Goal: Task Accomplishment & Management: Use online tool/utility

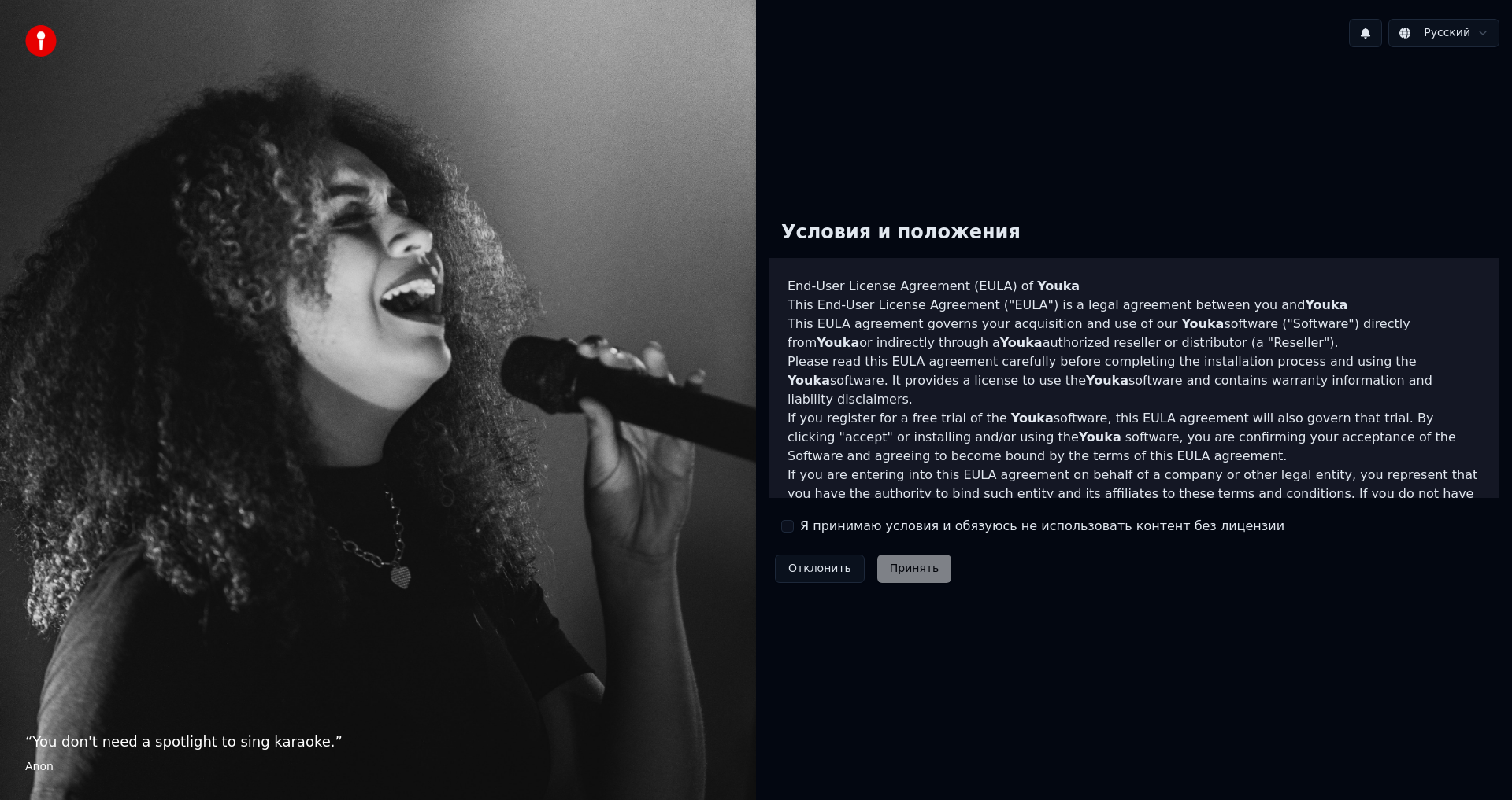
click at [787, 524] on button "Я принимаю условия и обязуюсь не использовать контент без лицензии" at bounding box center [787, 526] width 13 height 13
click at [889, 563] on button "Принять" at bounding box center [914, 569] width 75 height 28
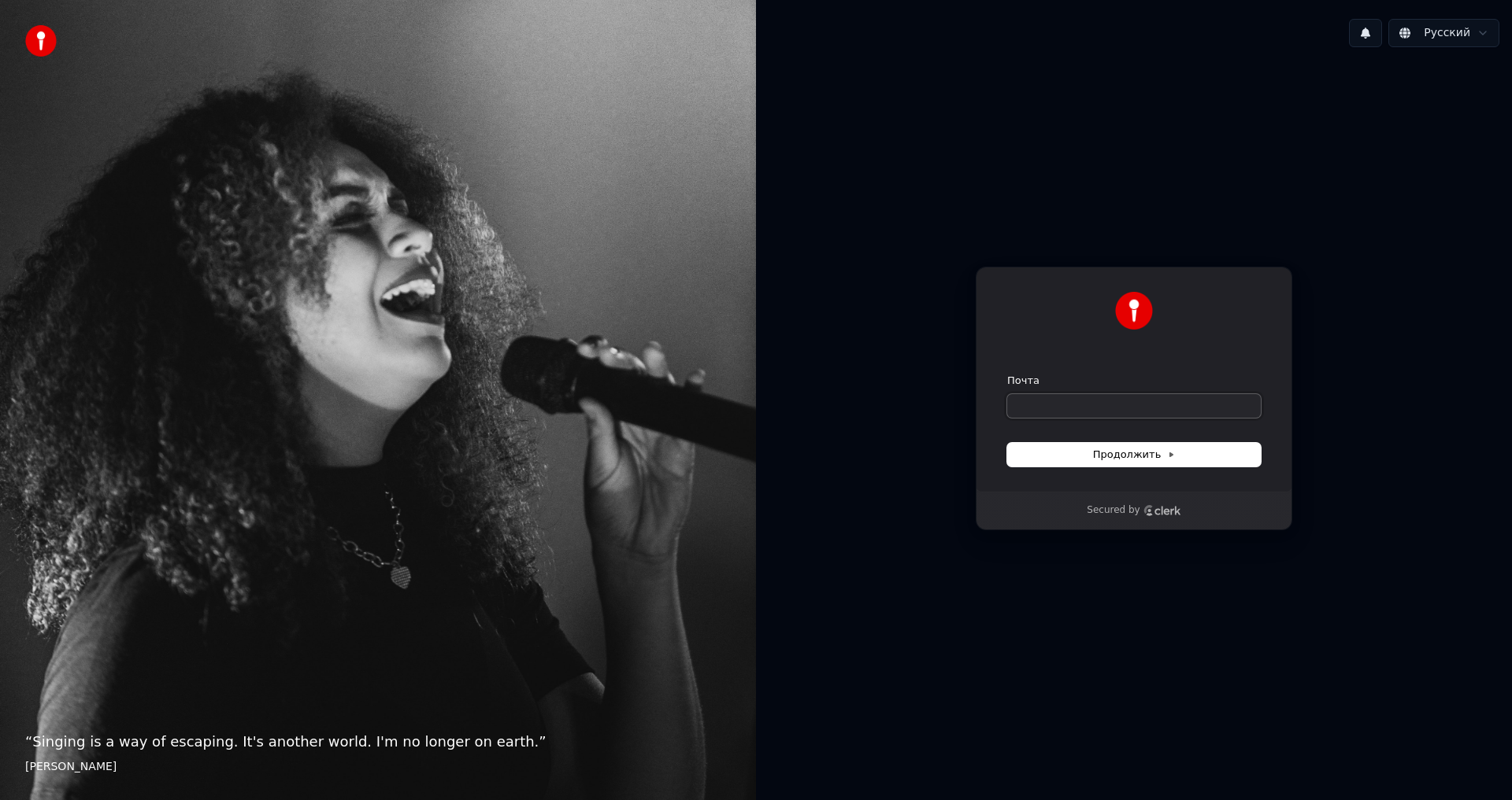
click at [1063, 408] on input "Почта" at bounding box center [1133, 406] width 253 height 23
click at [1160, 459] on span "Продолжить" at bounding box center [1133, 454] width 83 height 15
type input "**********"
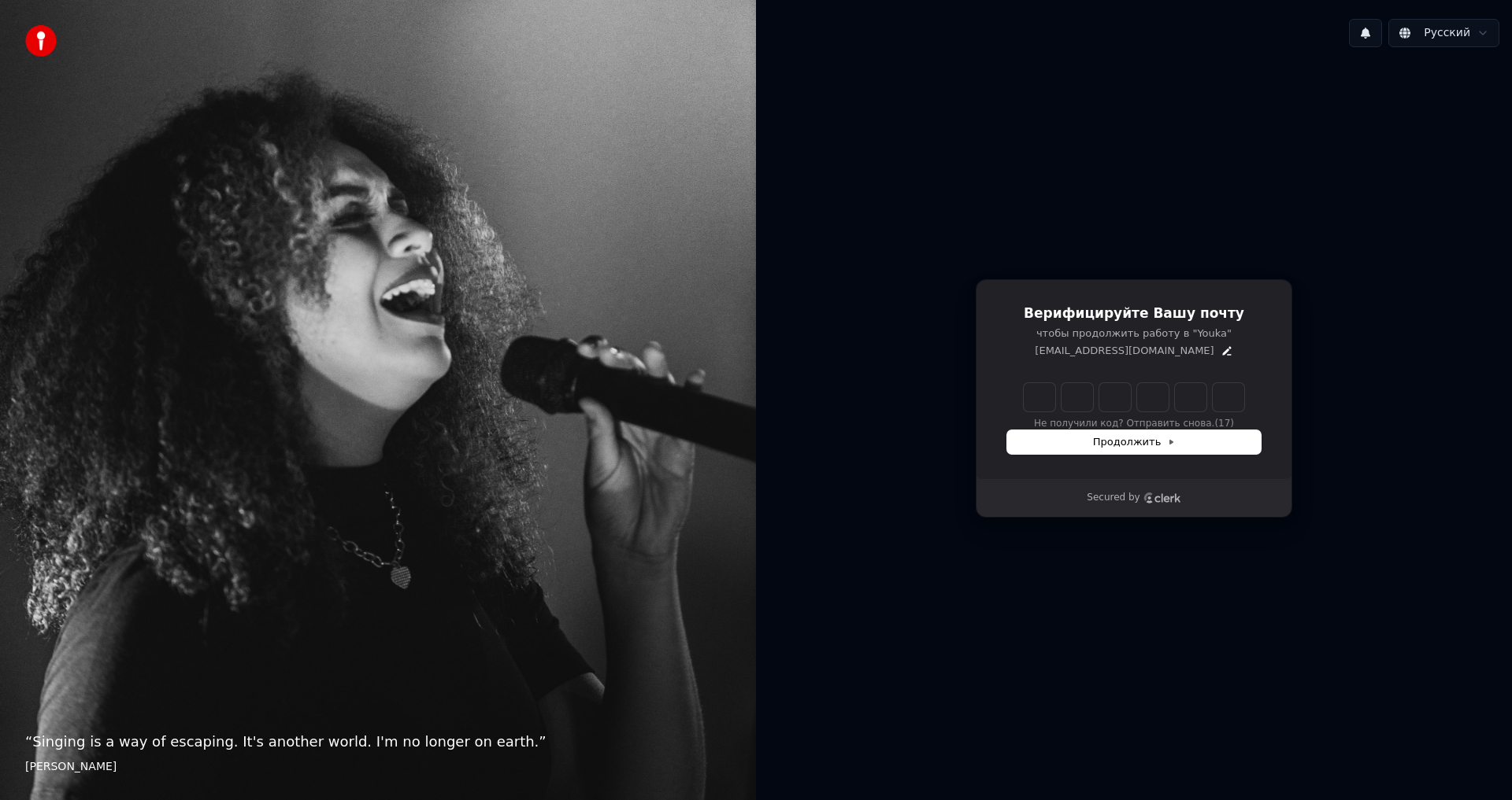
click at [1034, 389] on input "Enter verification code" at bounding box center [1133, 397] width 220 height 28
paste input "******"
type input "******"
click at [1103, 452] on div "Продолжить" at bounding box center [1133, 442] width 253 height 23
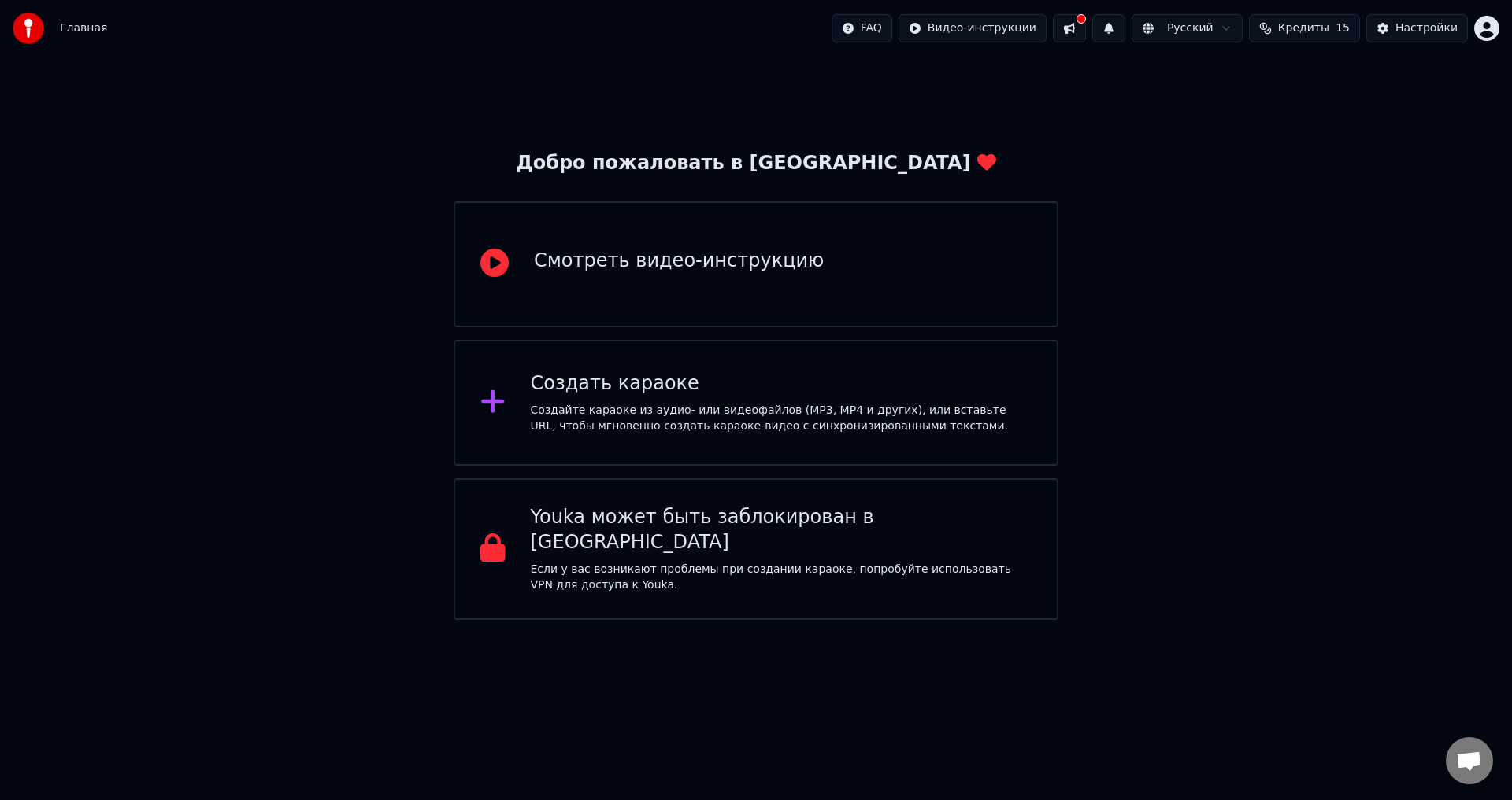
click at [958, 620] on html "Главная FAQ Видео-инструкции Русский Кредиты 15 Настройки Добро пожаловать в Yo…" at bounding box center [756, 310] width 1512 height 620
click at [639, 439] on div "Создать караоке Создайте караоке из аудио- или видеофайлов (MP3, MP4 и других),…" at bounding box center [756, 403] width 605 height 126
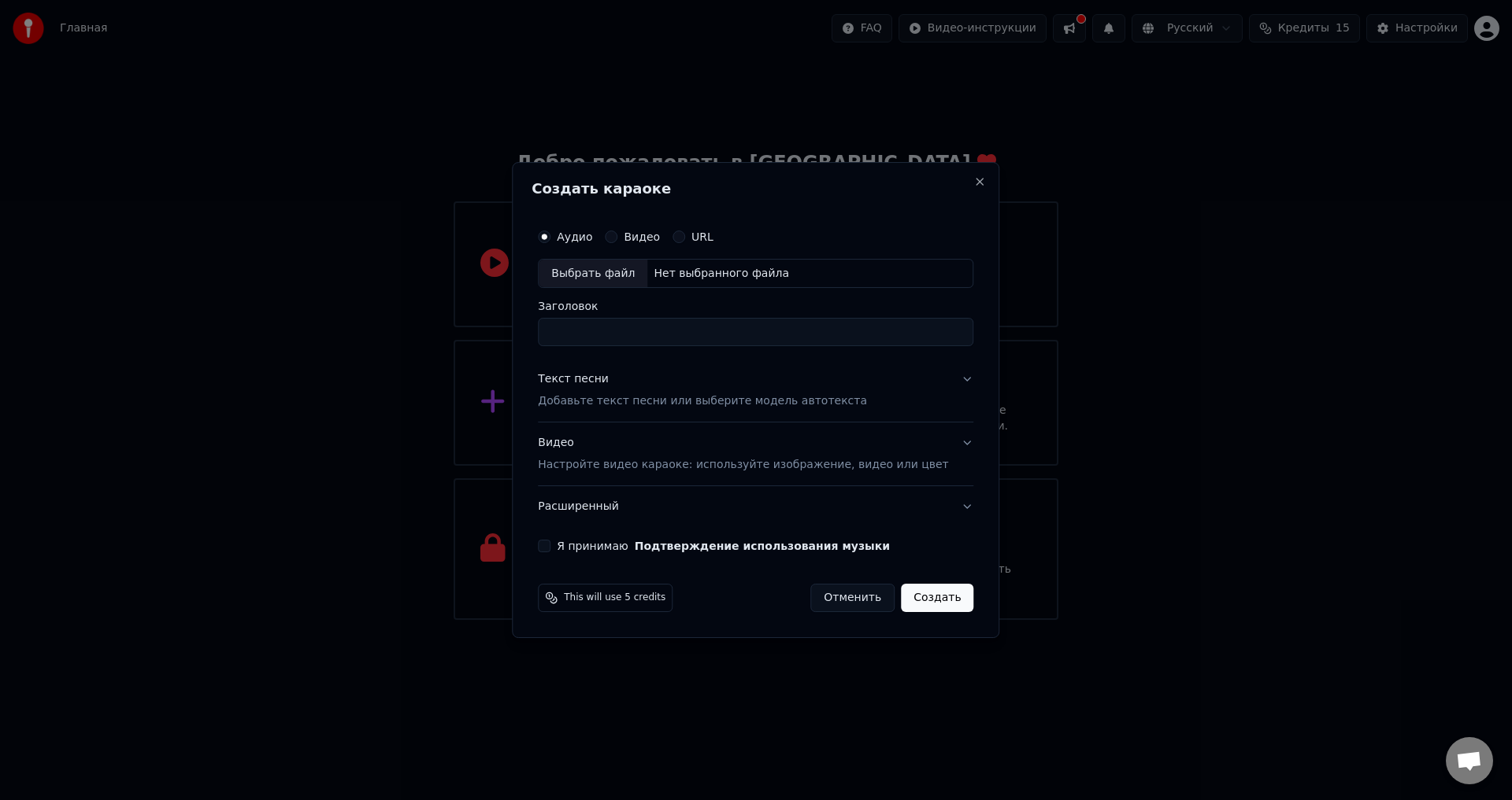
click at [551, 543] on button "Я принимаю Подтверждение использования музыки" at bounding box center [544, 546] width 13 height 13
click at [621, 268] on div "Выбрать файл" at bounding box center [593, 274] width 109 height 28
drag, startPoint x: 787, startPoint y: 325, endPoint x: 530, endPoint y: 349, distance: 258.1
click at [530, 349] on body "**********" at bounding box center [756, 310] width 1512 height 620
type input "**********"
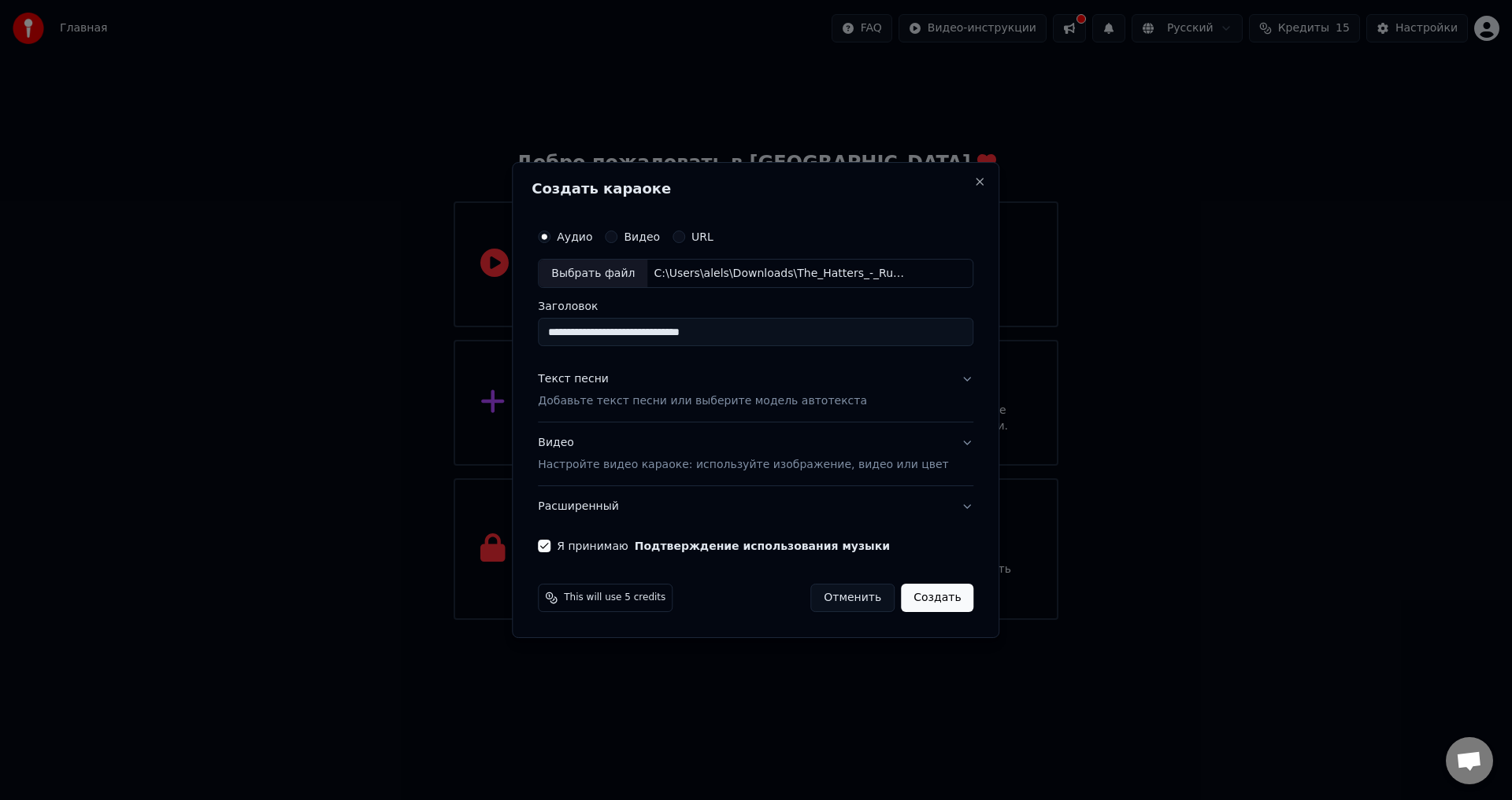
click at [877, 388] on button "Текст песни Добавьте текст песни или выберите модель автотекста" at bounding box center [756, 390] width 435 height 63
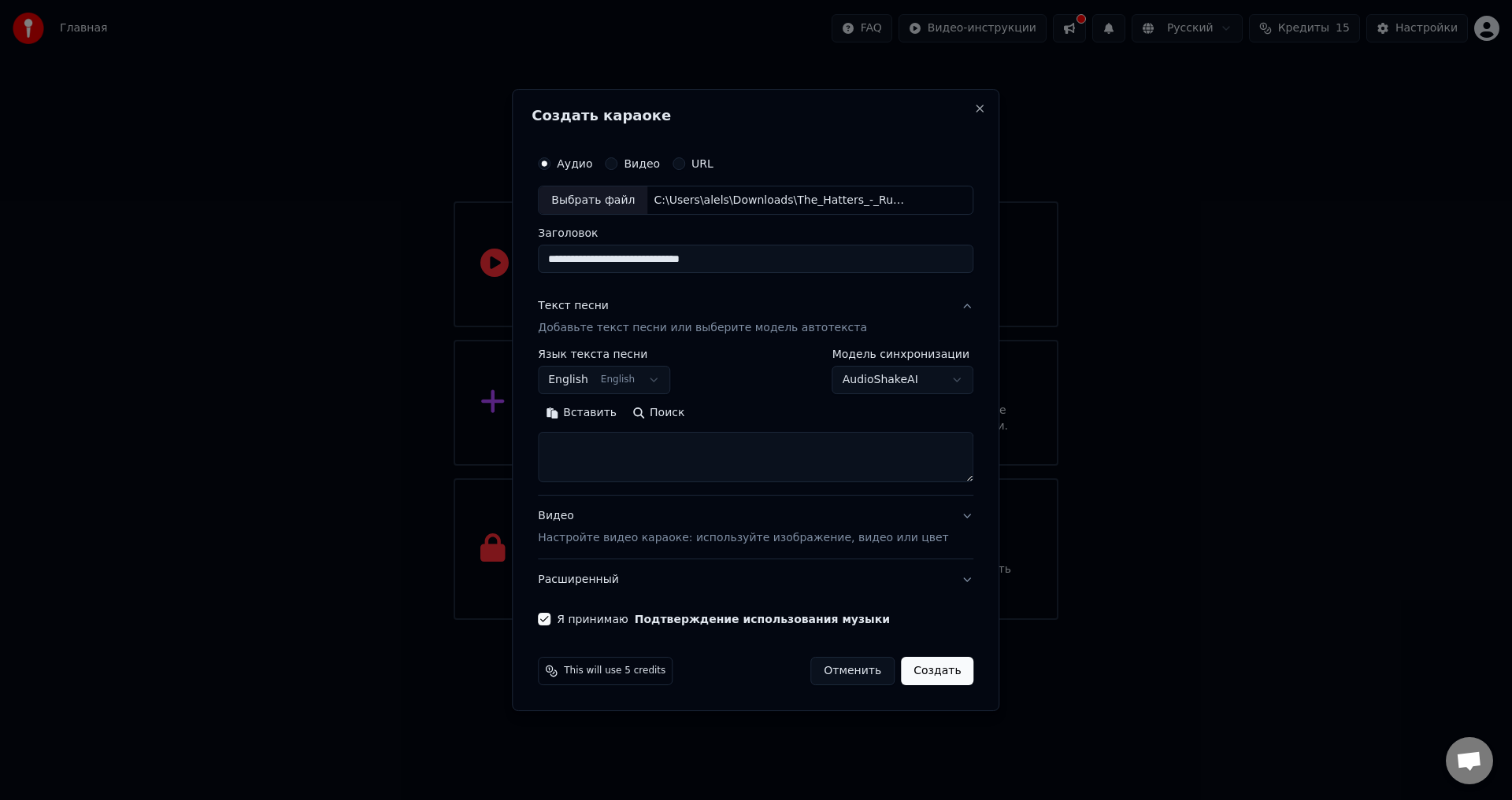
click at [667, 372] on button "English English" at bounding box center [604, 381] width 132 height 28
select select "**"
click at [767, 440] on textarea at bounding box center [756, 458] width 435 height 50
paste textarea "**********"
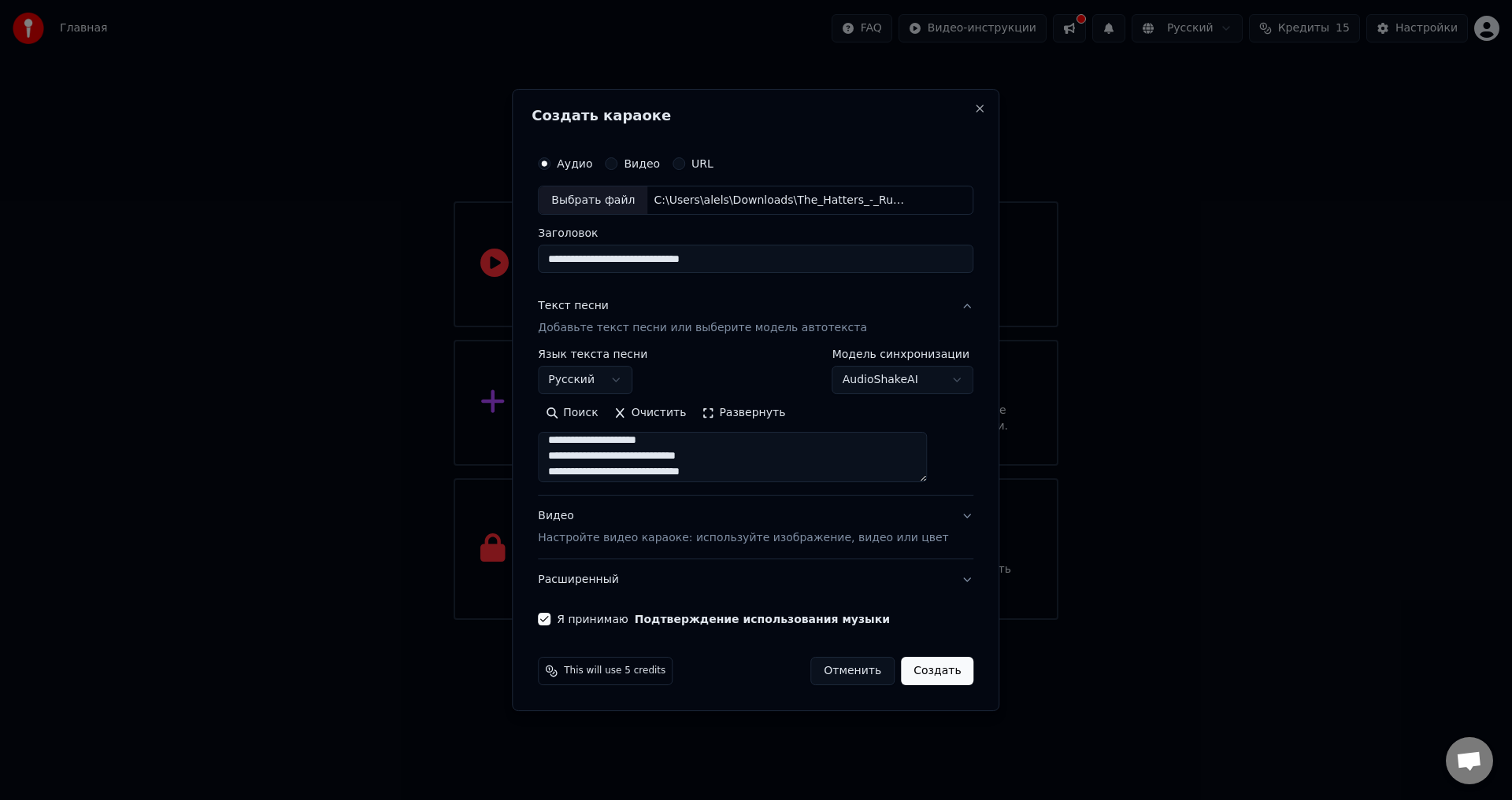
scroll to position [0, 0]
type textarea "**********"
click at [739, 547] on button "Видео Настройте видео караоке: используйте изображение, видео или цвет" at bounding box center [756, 528] width 435 height 63
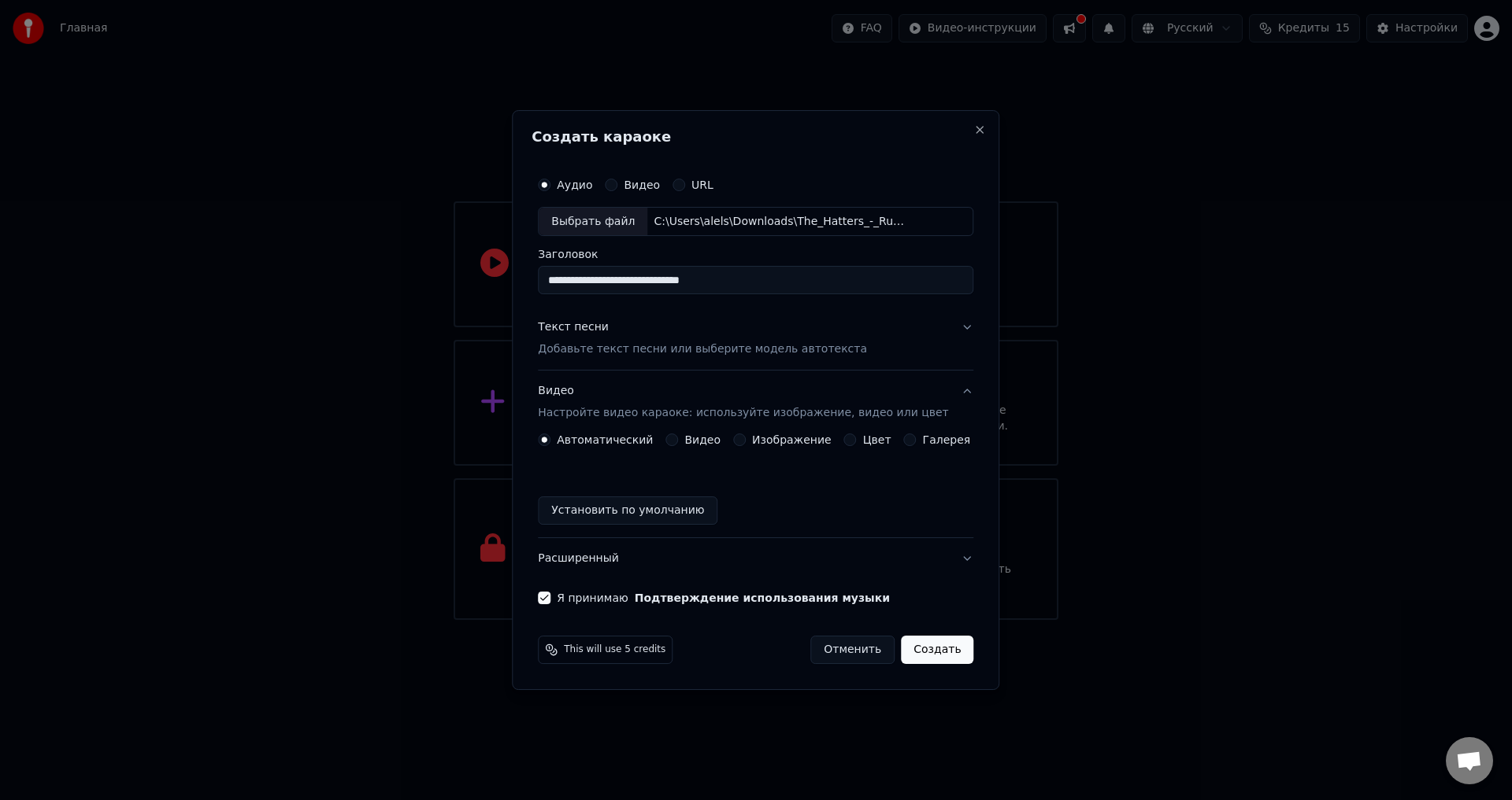
click at [741, 443] on button "Изображение" at bounding box center [739, 440] width 13 height 13
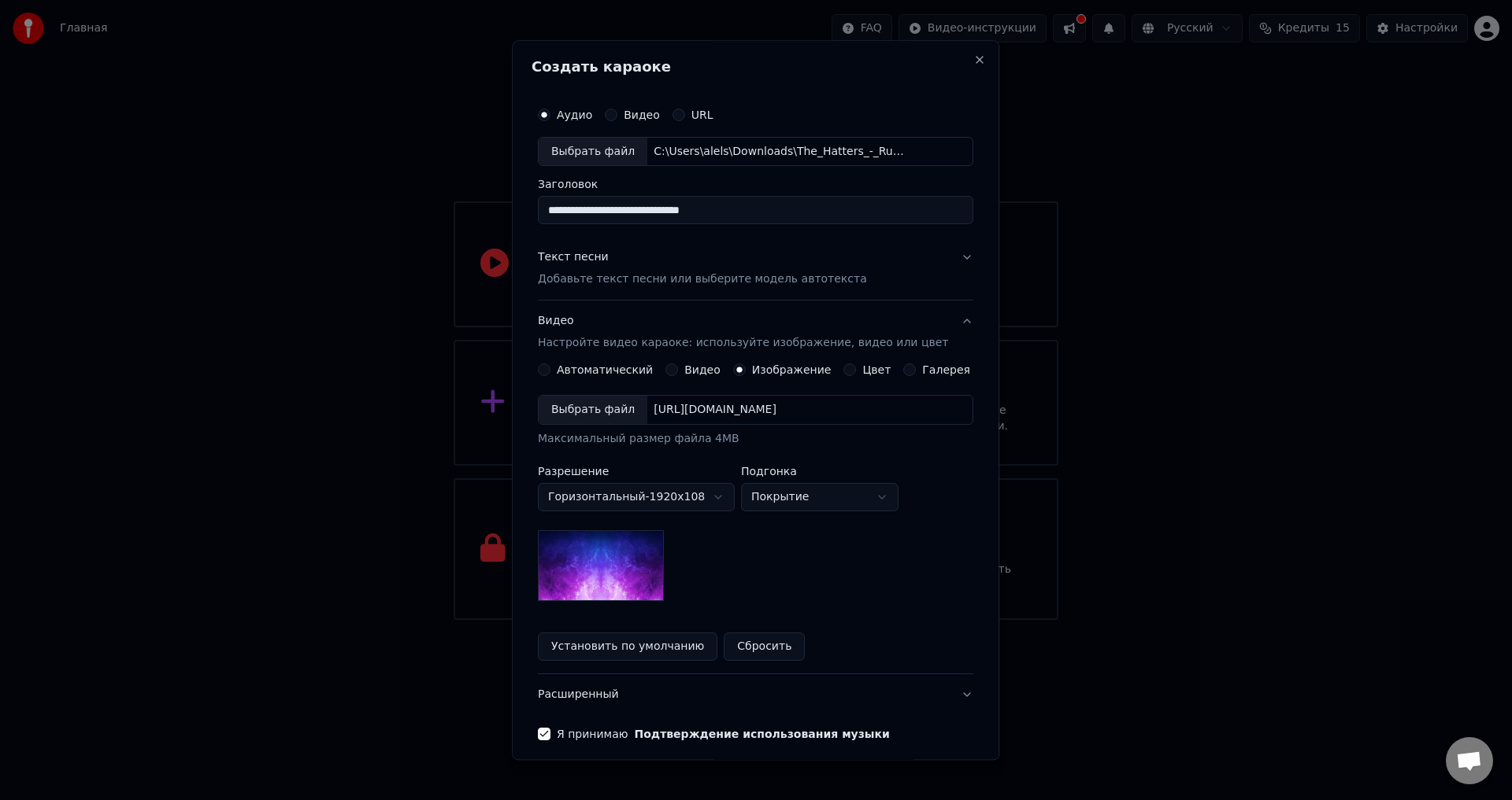
click at [686, 484] on body "**********" at bounding box center [756, 310] width 1512 height 620
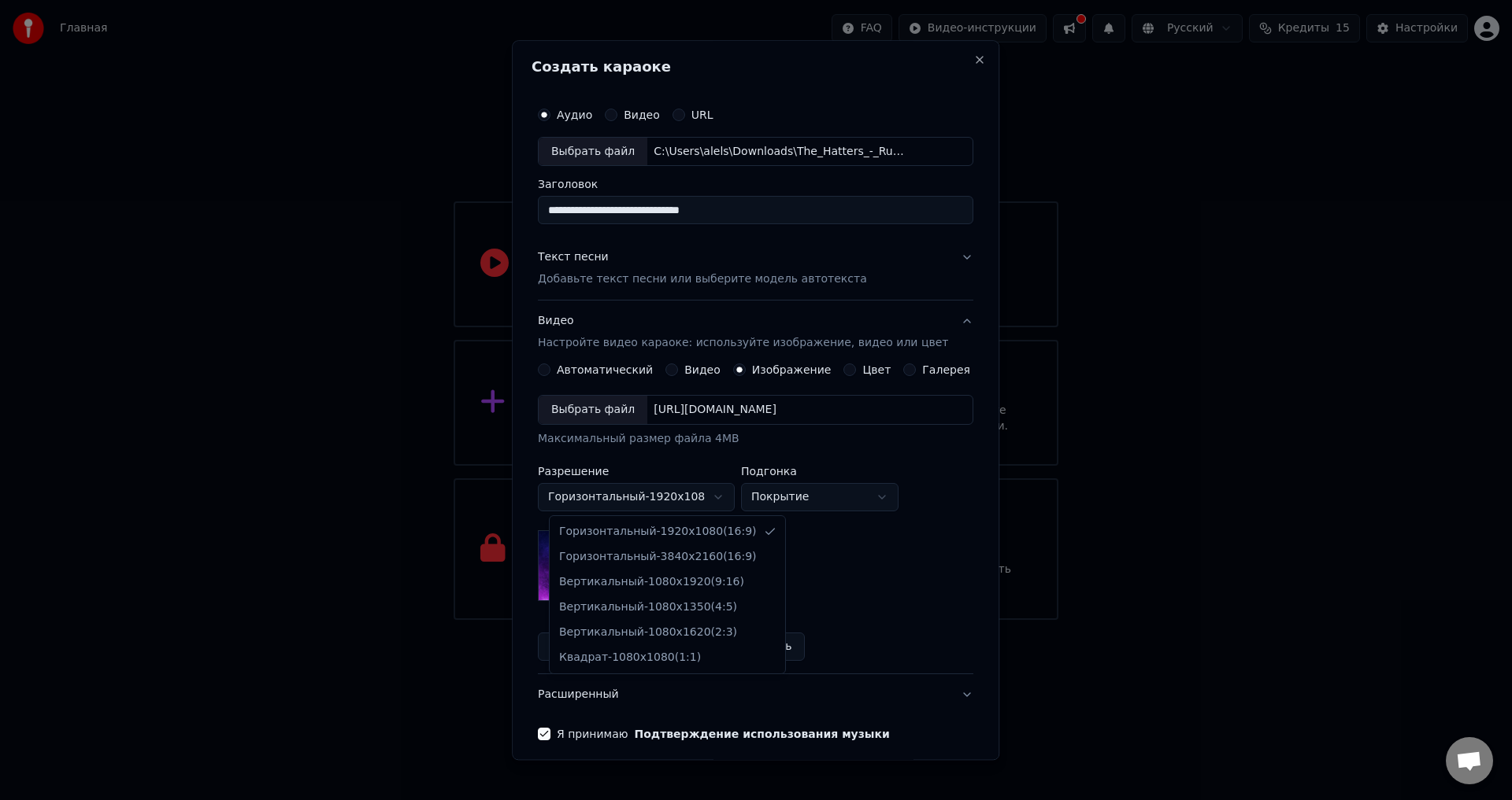
click at [689, 489] on body "**********" at bounding box center [756, 310] width 1512 height 620
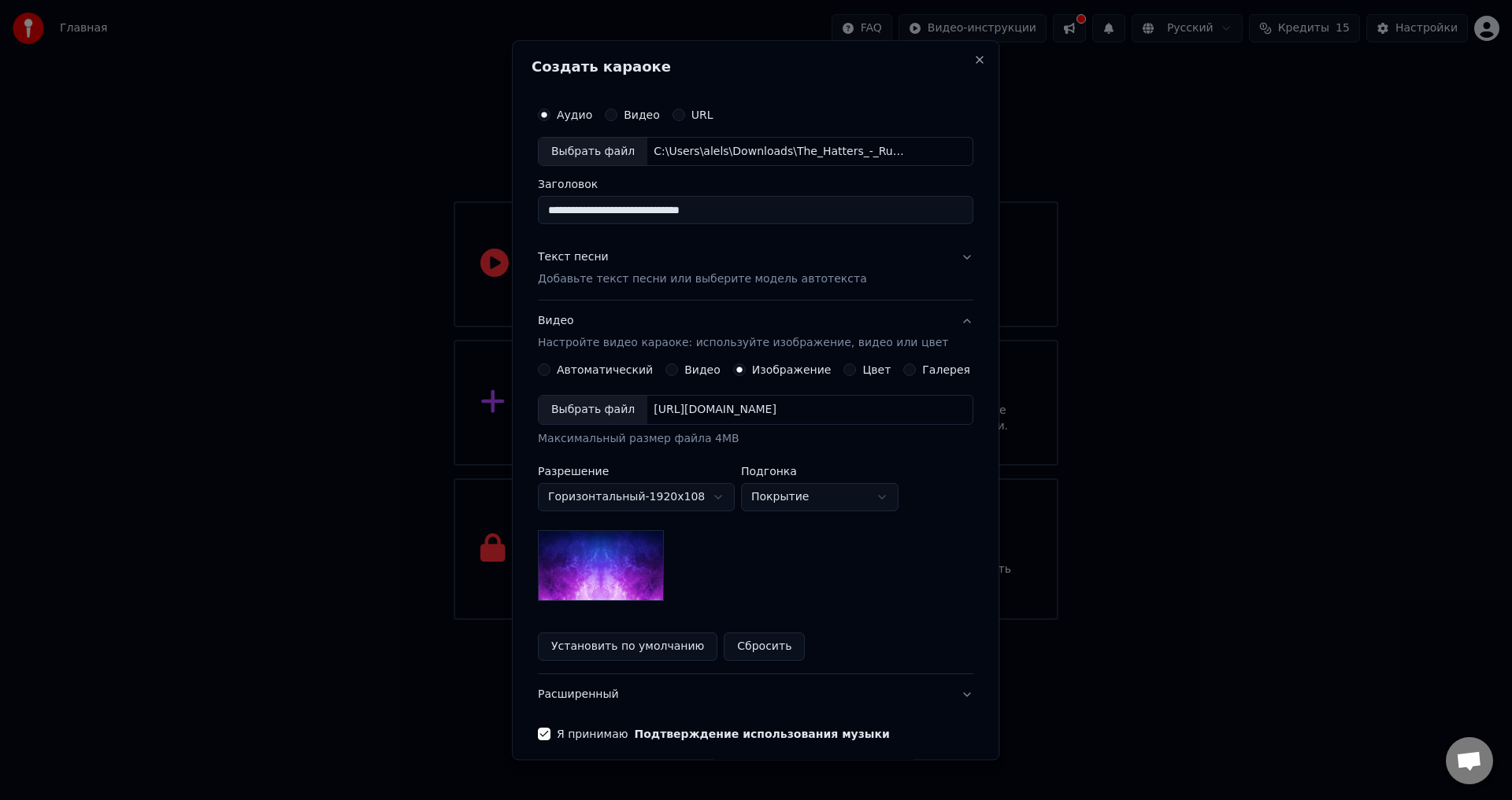
click at [802, 493] on body "**********" at bounding box center [756, 310] width 1512 height 620
click at [601, 414] on div "Выбрать файл" at bounding box center [593, 411] width 109 height 28
click at [606, 417] on div "Выбрать файл" at bounding box center [593, 411] width 109 height 28
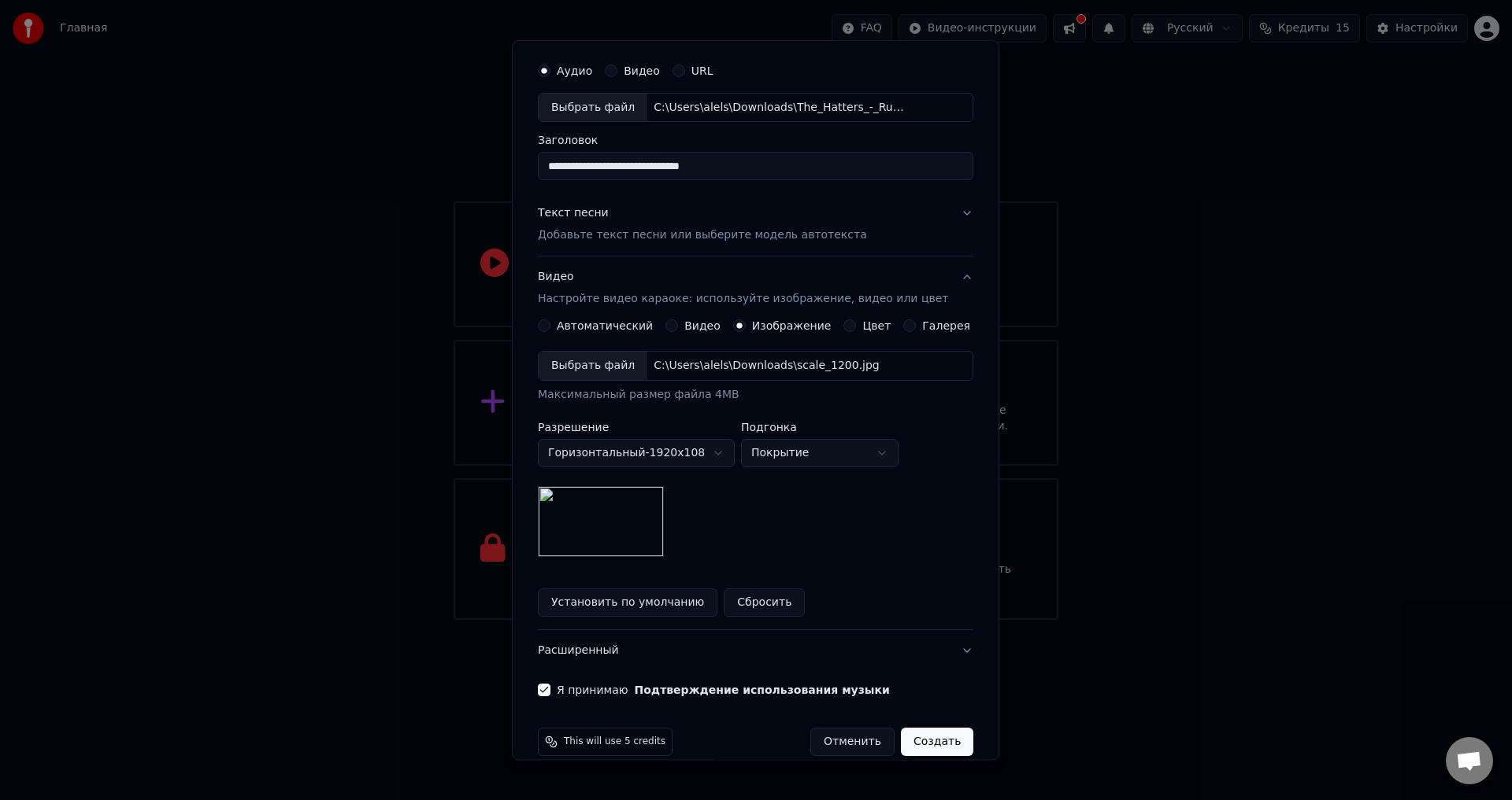
scroll to position [66, 0]
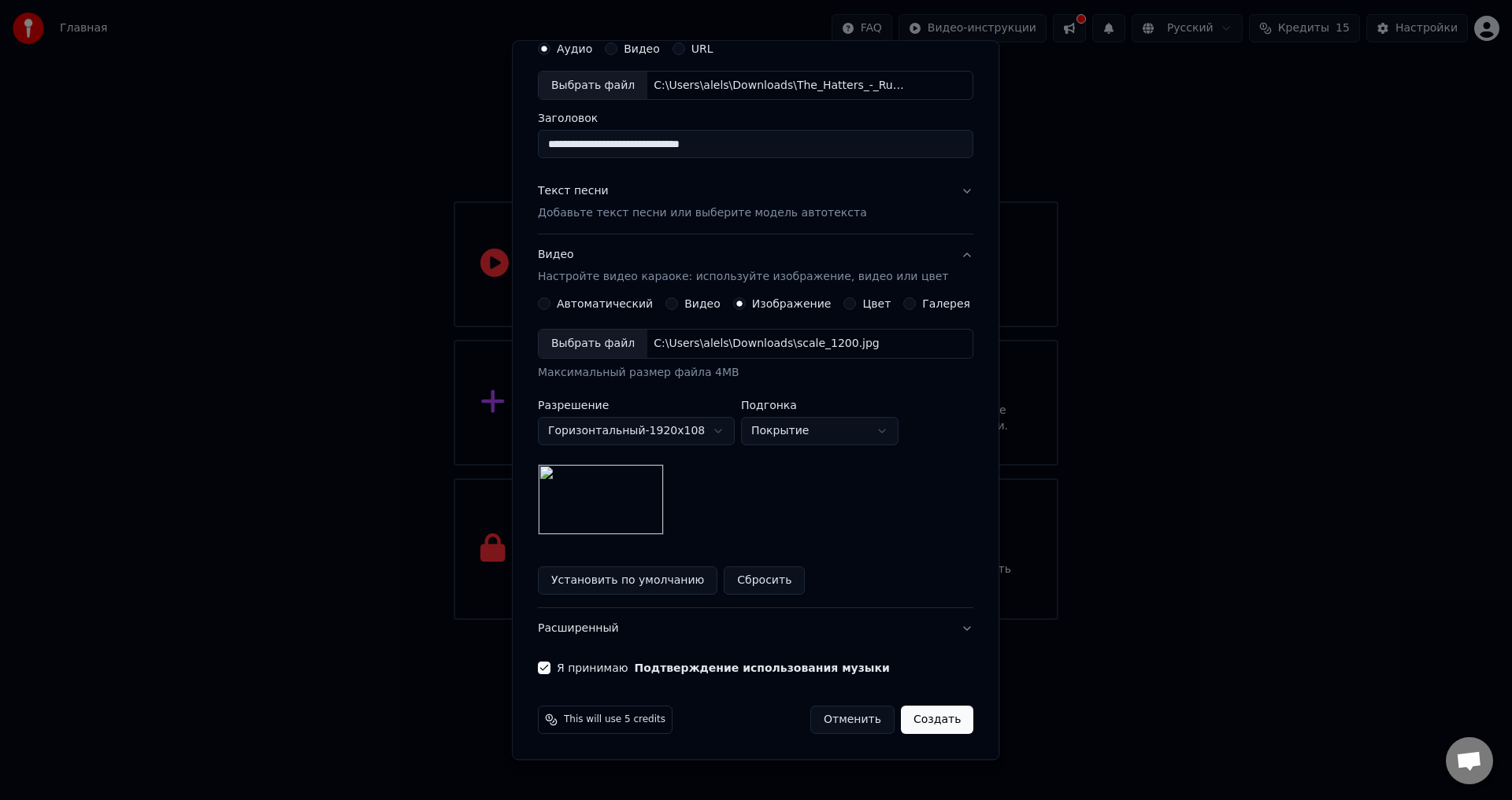
click at [919, 720] on button "Создать" at bounding box center [936, 720] width 73 height 28
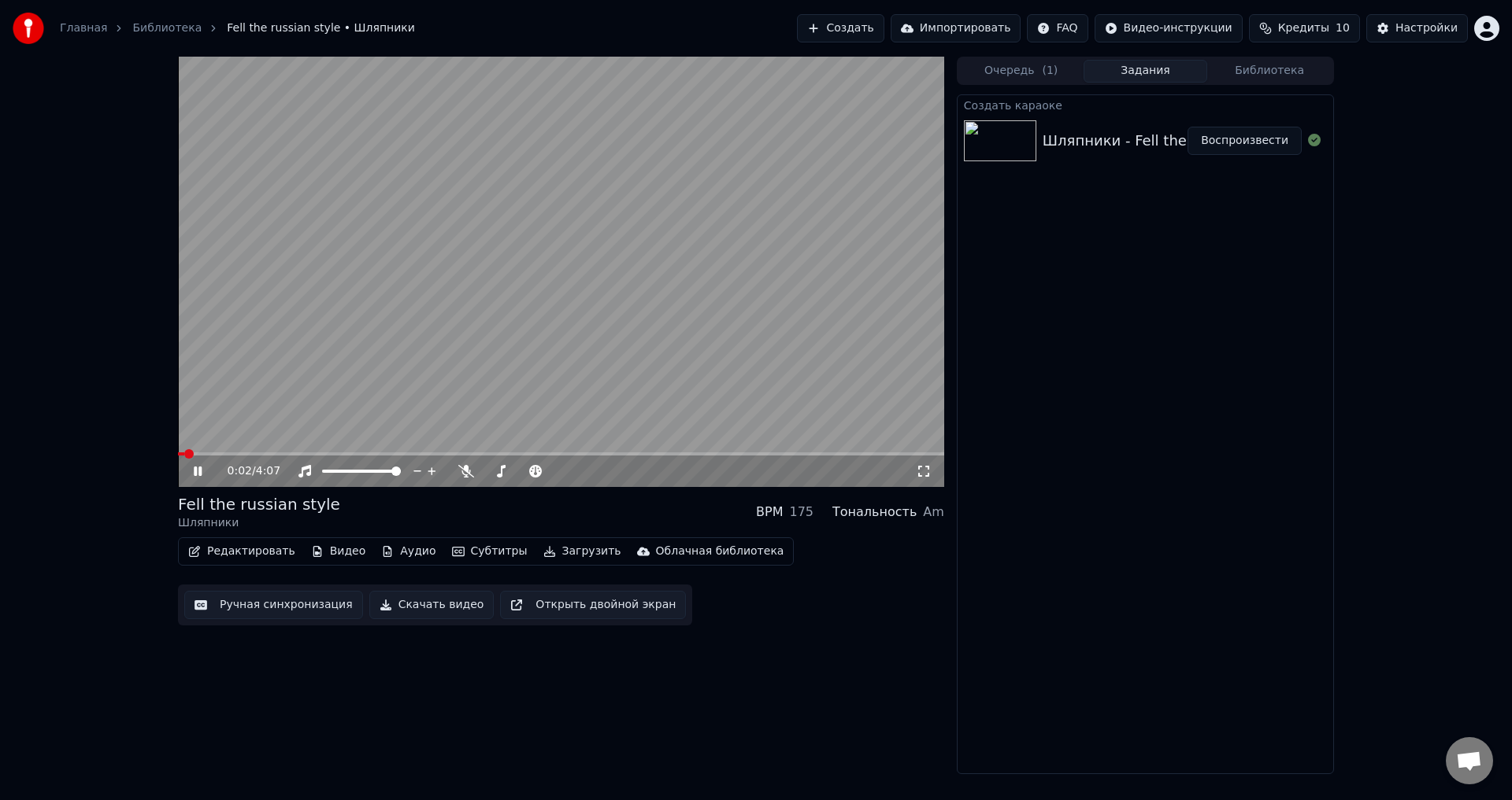
click at [457, 302] on video at bounding box center [560, 271] width 766 height 430
click at [342, 471] on span at bounding box center [332, 471] width 19 height 3
click at [373, 331] on video at bounding box center [560, 271] width 766 height 430
click at [393, 360] on video at bounding box center [560, 271] width 766 height 430
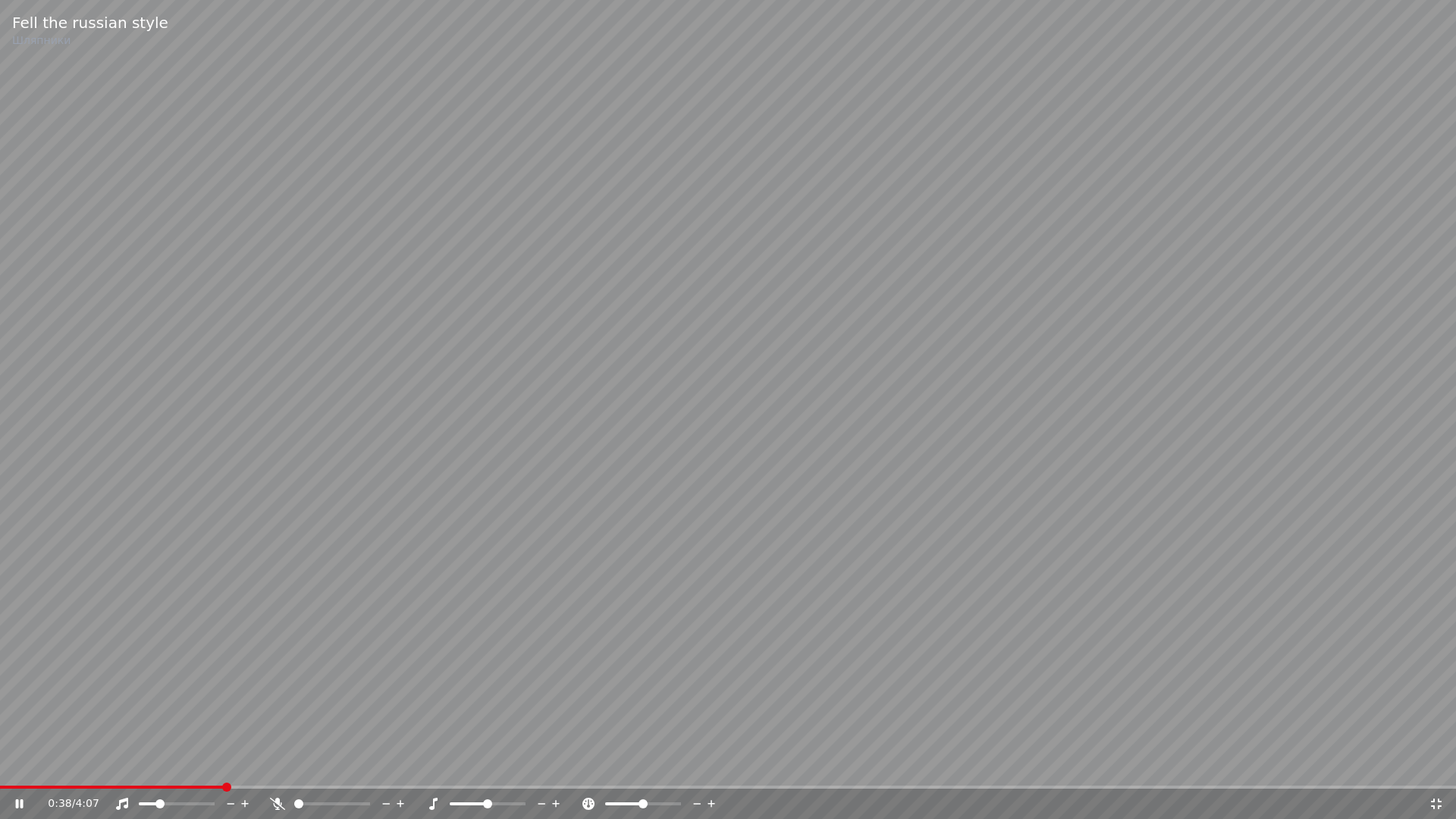
click at [223, 770] on span at bounding box center [111, 786] width 223 height 3
click at [213, 770] on span at bounding box center [113, 786] width 227 height 3
click at [205, 770] on span at bounding box center [106, 786] width 211 height 3
click at [190, 770] on span at bounding box center [97, 786] width 195 height 3
click at [297, 660] on video at bounding box center [728, 410] width 1456 height 819
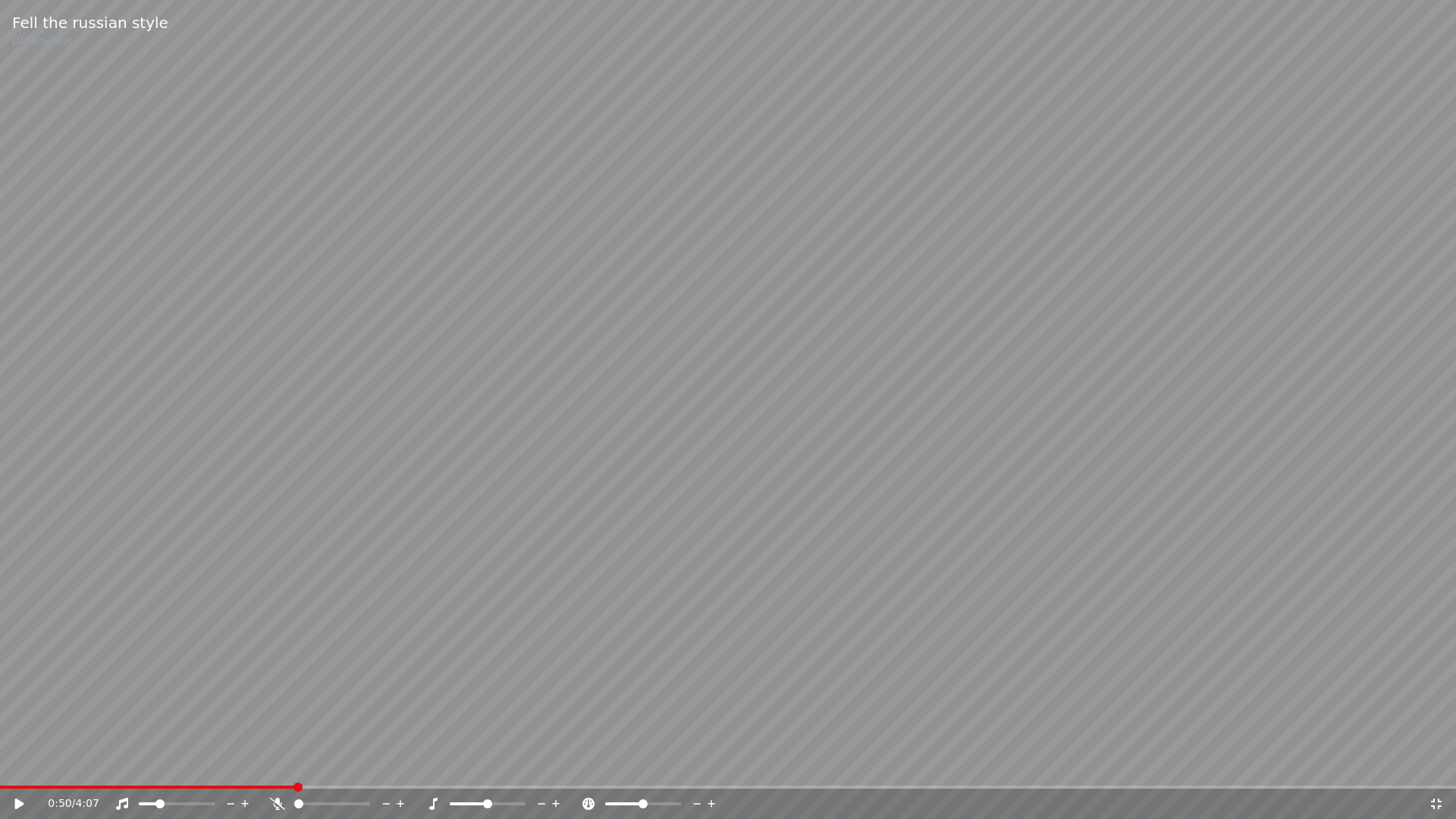
click at [1438, 770] on icon at bounding box center [1435, 803] width 10 height 10
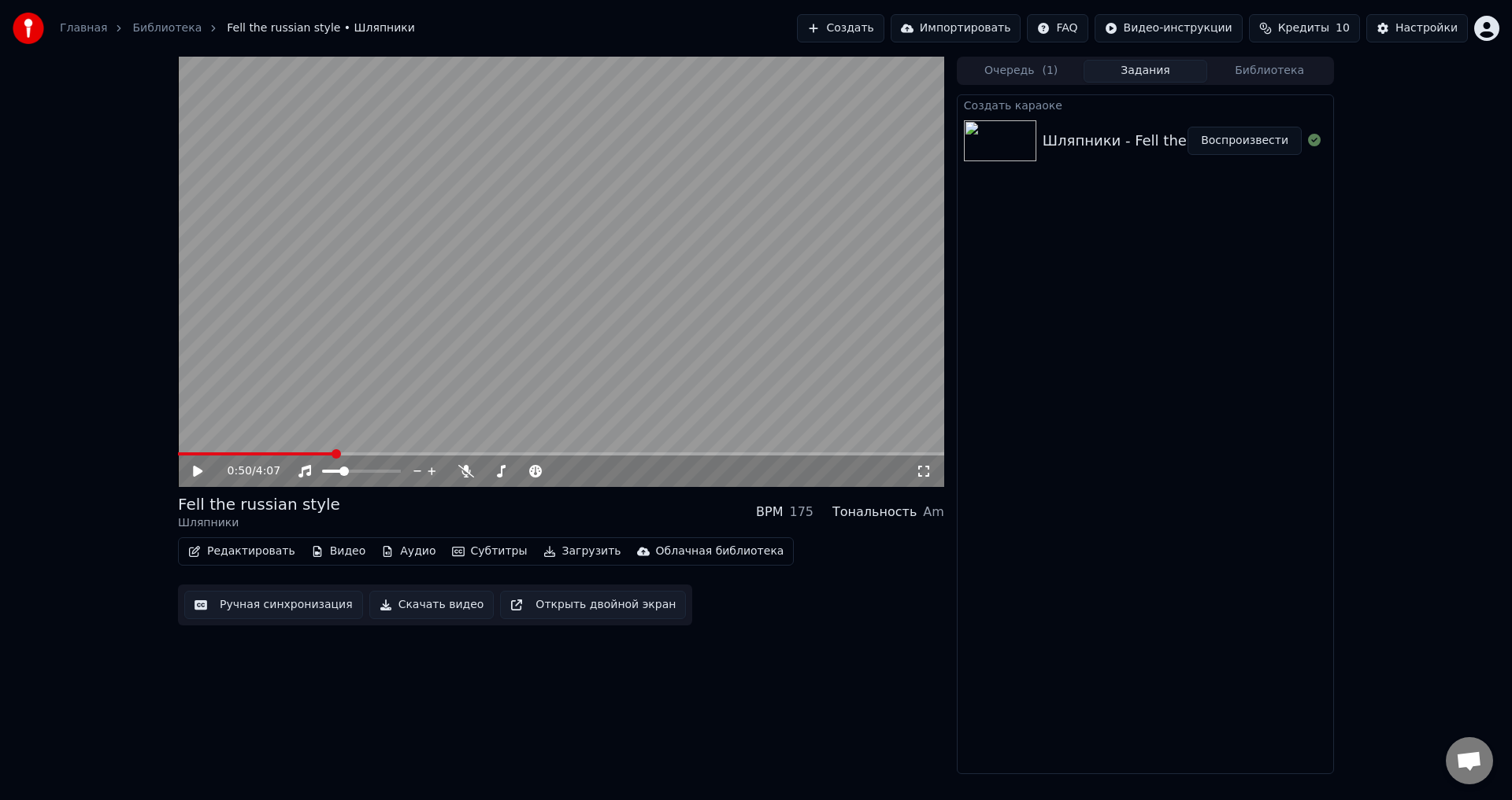
click at [455, 350] on video at bounding box center [560, 271] width 766 height 430
click at [924, 471] on icon at bounding box center [924, 471] width 16 height 13
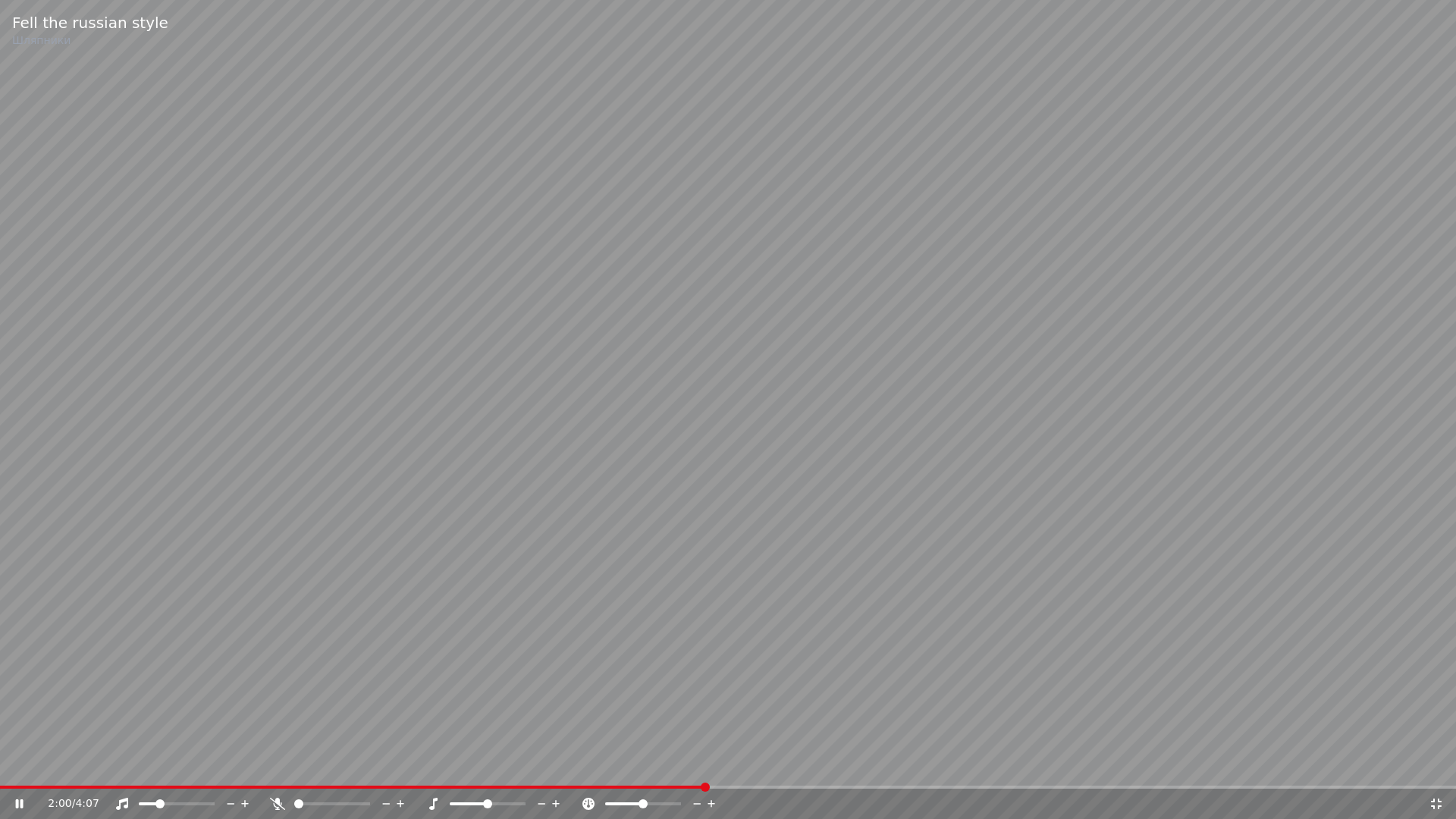
click at [703, 770] on span at bounding box center [728, 786] width 1456 height 3
click at [733, 770] on span at bounding box center [728, 786] width 1456 height 3
click at [794, 770] on span at bounding box center [728, 786] width 1456 height 3
click at [858, 770] on span at bounding box center [728, 786] width 1456 height 3
click at [1435, 770] on icon at bounding box center [1435, 803] width 15 height 12
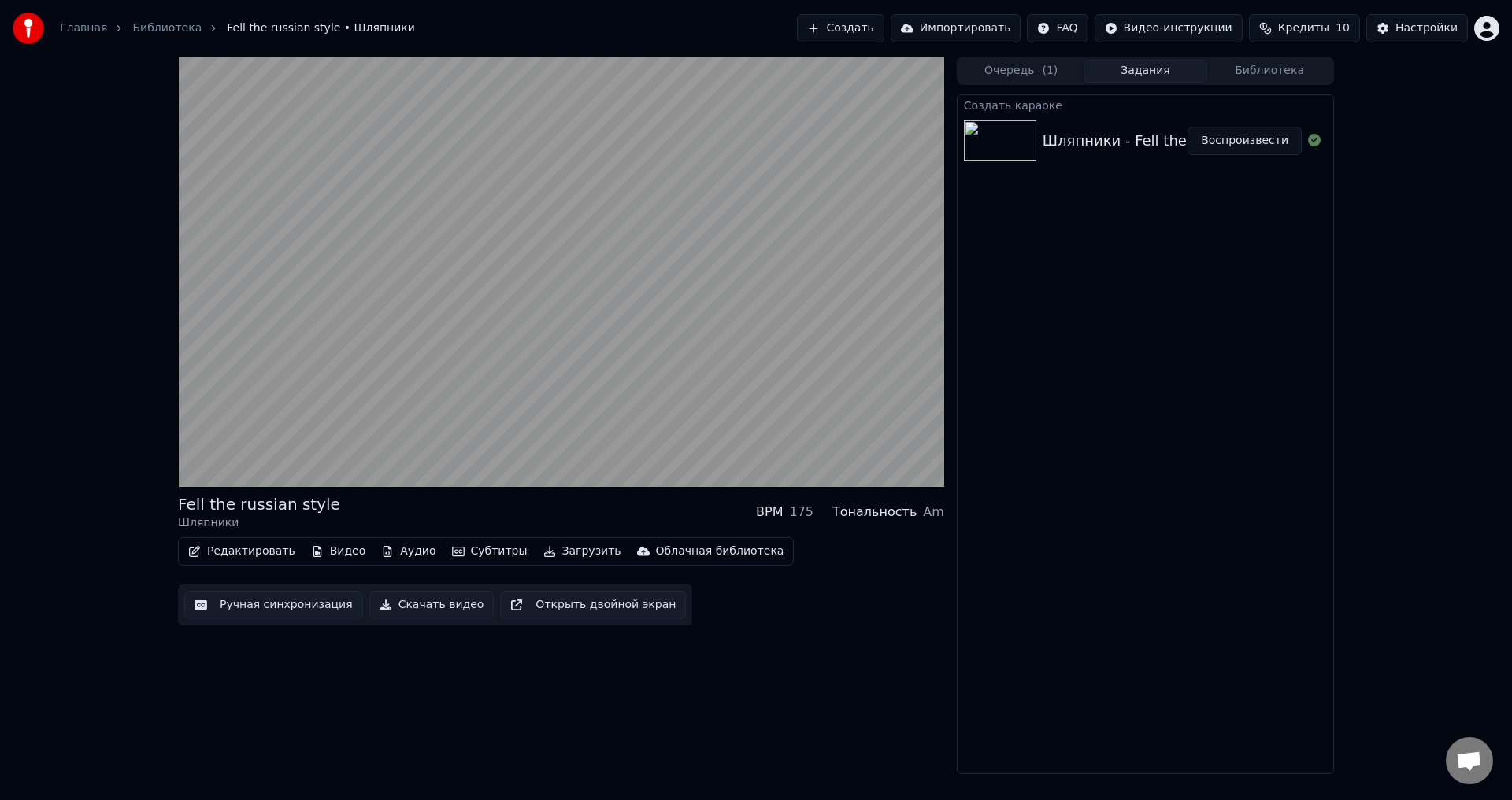
click at [434, 602] on button "Скачать видео" at bounding box center [431, 605] width 125 height 28
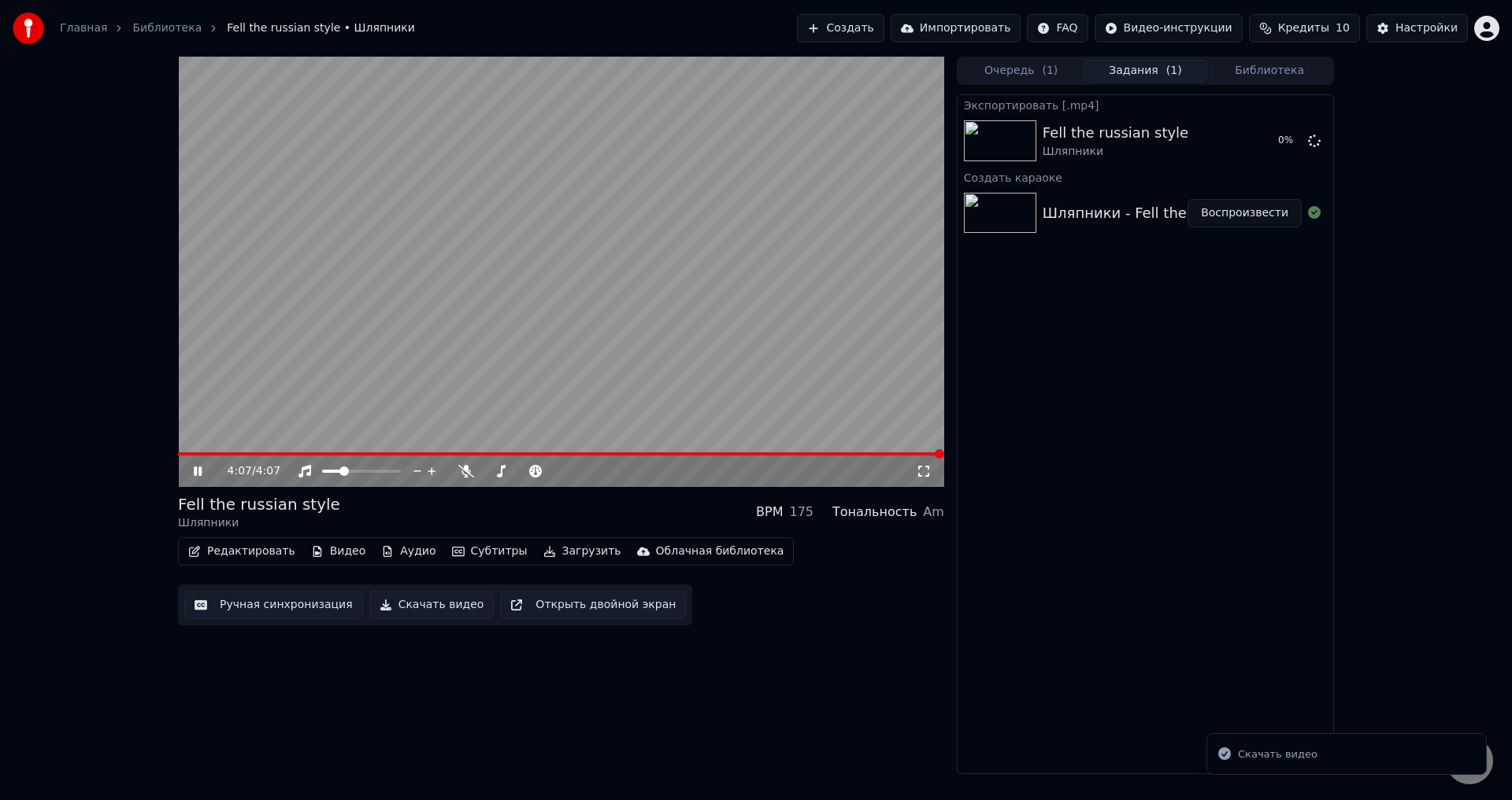
click at [196, 472] on icon at bounding box center [197, 472] width 8 height 10
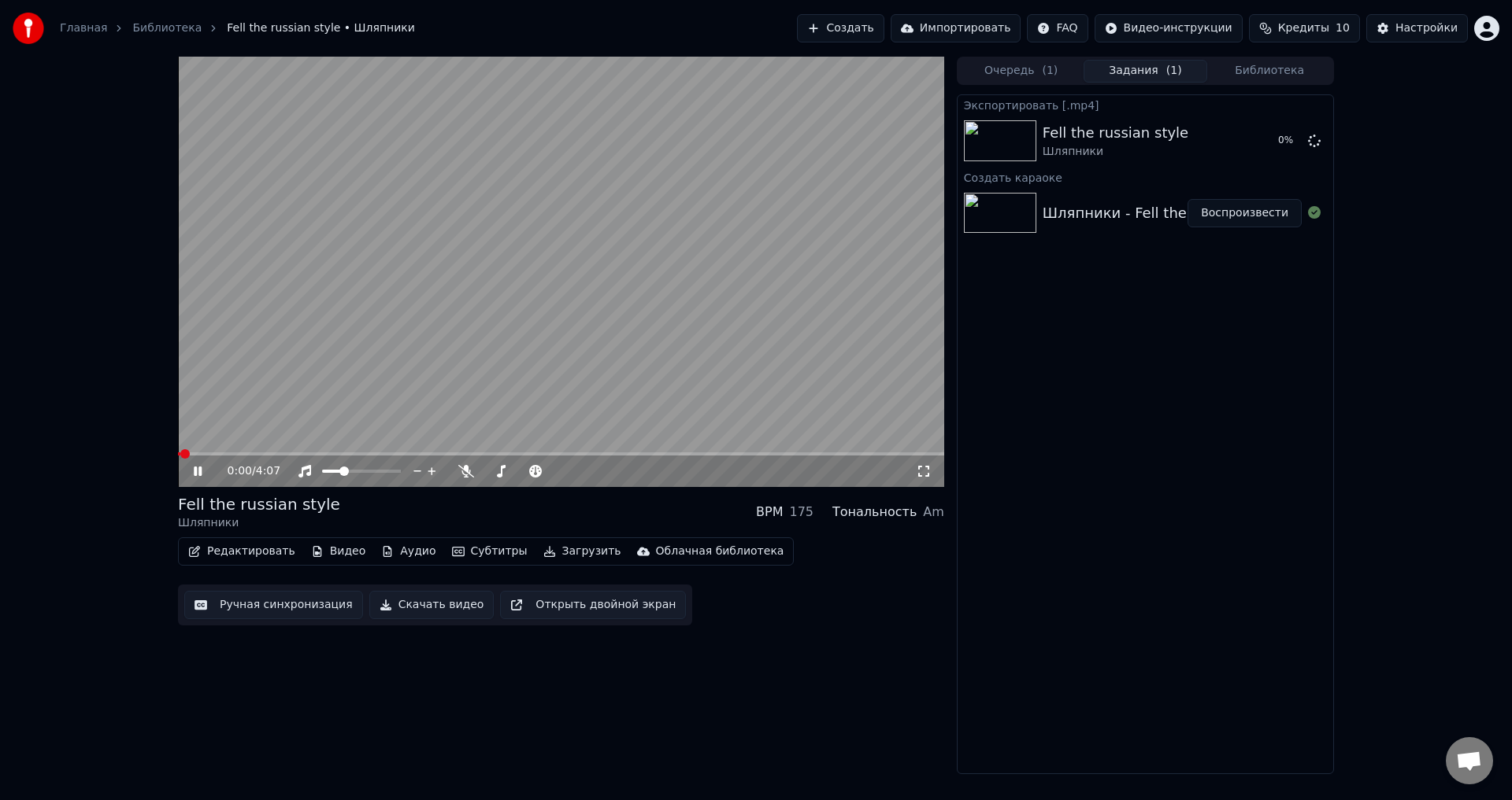
click at [196, 472] on icon at bounding box center [197, 472] width 8 height 10
click at [1277, 143] on button "Показать" at bounding box center [1261, 141] width 82 height 28
click at [1257, 146] on button "Показать" at bounding box center [1261, 141] width 82 height 28
click at [428, 281] on video at bounding box center [560, 271] width 766 height 430
click at [925, 481] on div "0:01 / 4:07" at bounding box center [560, 471] width 766 height 31
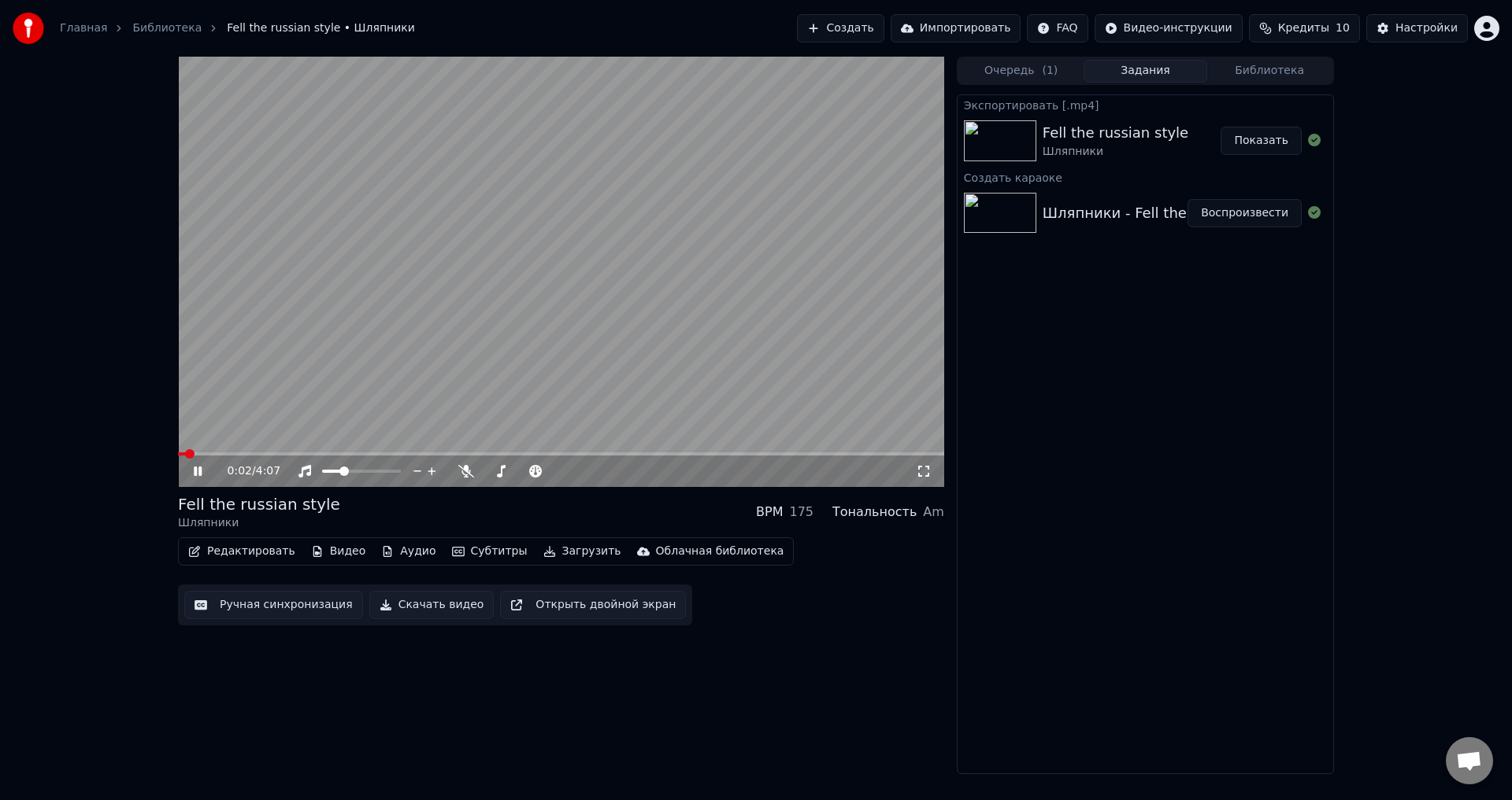
click at [924, 474] on icon at bounding box center [924, 471] width 16 height 13
